Goal: Task Accomplishment & Management: Manage account settings

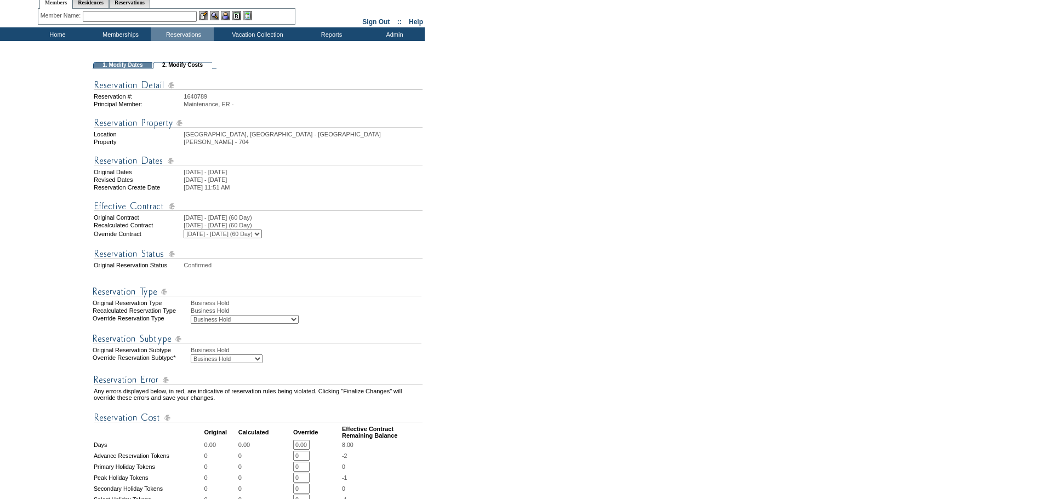
scroll to position [55, 0]
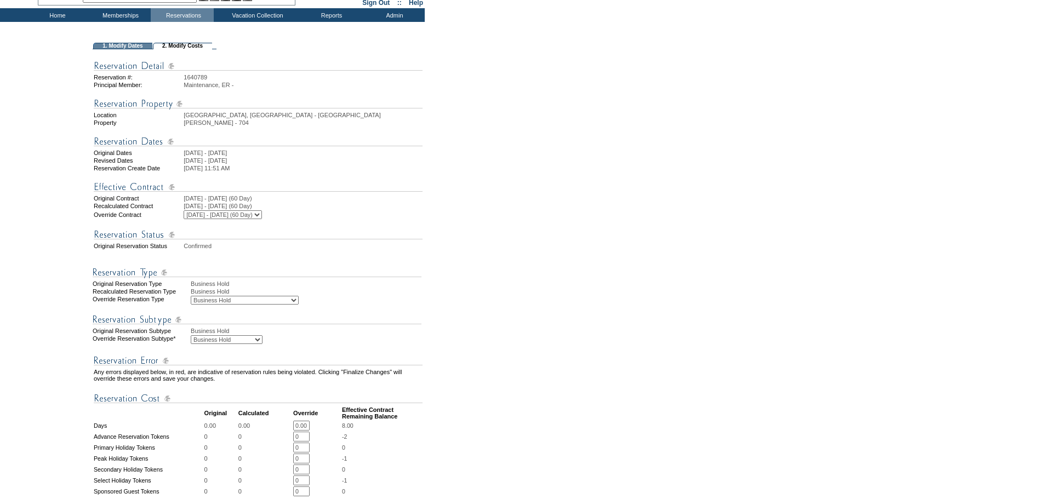
click at [256, 344] on select "Business Hold Pending Prospect Hold" at bounding box center [227, 339] width 72 height 9
select select "PropMaintBusinessHold-PendingProspHold"
click at [191, 344] on select "Business Hold Pending Prospect Hold" at bounding box center [227, 339] width 72 height 9
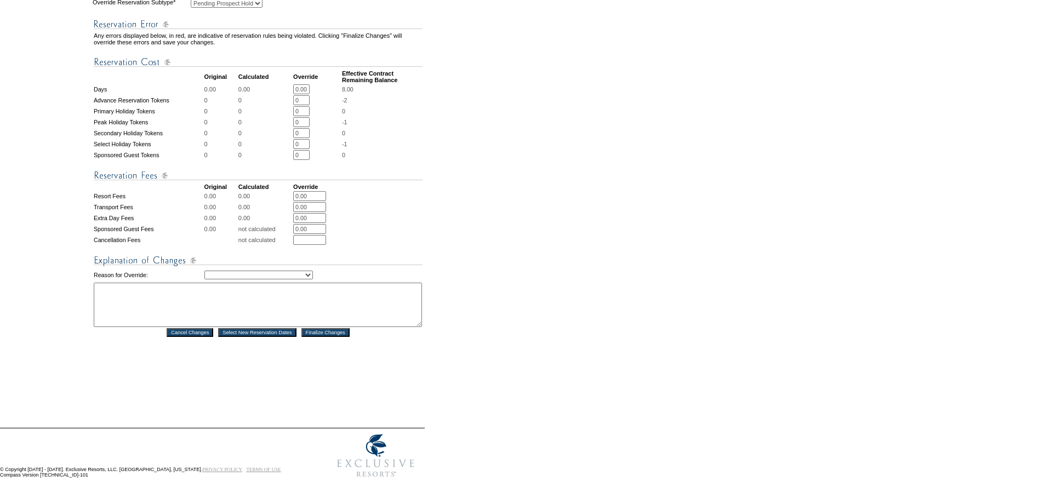
scroll to position [400, 0]
click at [313, 280] on select "Creating Continuous Stay Days Rebooked After Cancellation Editing Occupant Expe…" at bounding box center [258, 275] width 109 height 9
select select "1039"
click at [204, 280] on select "Creating Continuous Stay Days Rebooked After Cancellation Editing Occupant Expe…" at bounding box center [258, 275] width 109 height 9
click at [217, 322] on textarea at bounding box center [258, 305] width 328 height 44
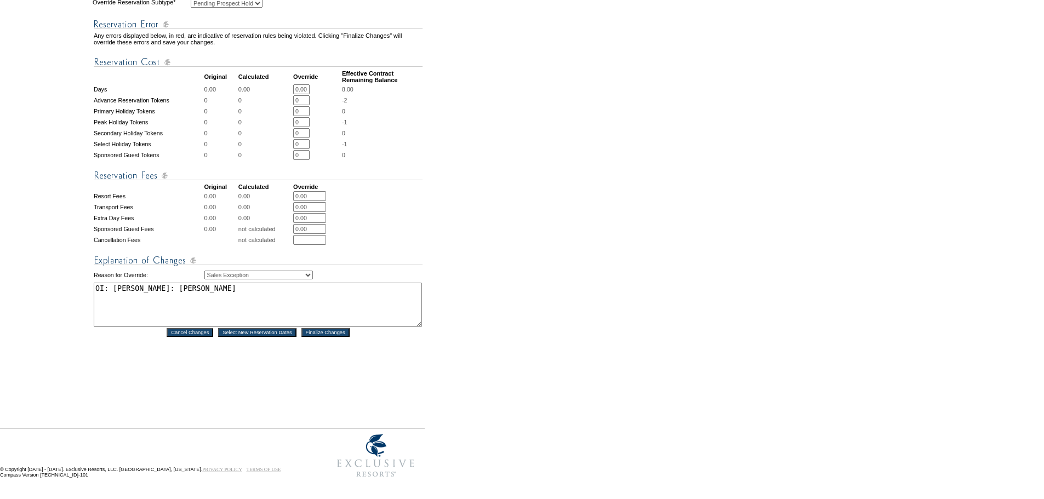
drag, startPoint x: 212, startPoint y: 308, endPoint x: 87, endPoint y: 312, distance: 124.5
click at [87, 312] on tr "1. Modify Dates 2. Modify Costs Reservation #: 1640789 Principal Member: Mainte…" at bounding box center [212, 56] width 423 height 701
type textarea "OI: [PERSON_NAME]: [PERSON_NAME]"
click at [320, 337] on input "Finalize Changes" at bounding box center [325, 332] width 48 height 9
